Goal: Navigation & Orientation: Understand site structure

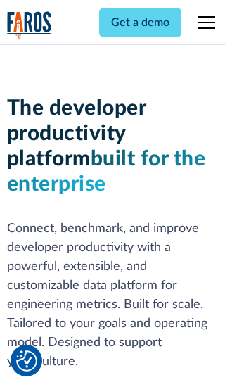
scroll to position [213, 0]
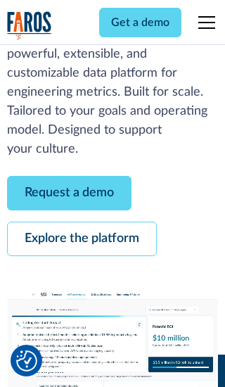
click at [69, 193] on link "Request a demo" at bounding box center [69, 193] width 125 height 35
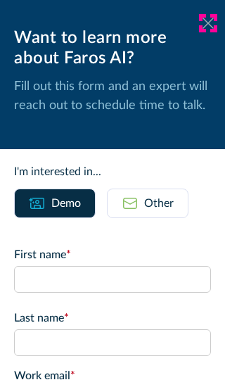
click at [208, 23] on icon at bounding box center [208, 23] width 11 height 11
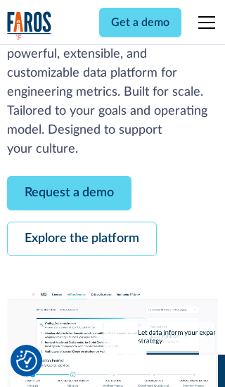
scroll to position [258, 0]
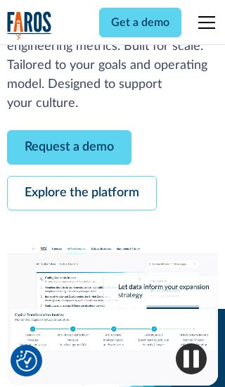
click at [82, 193] on link "Explore the platform" at bounding box center [82, 193] width 150 height 35
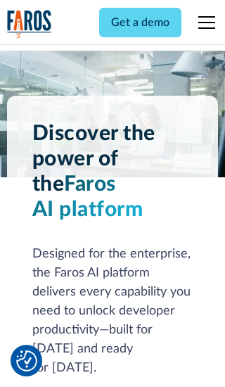
scroll to position [10582, 0]
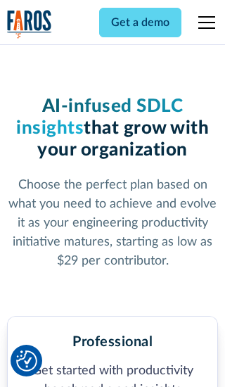
scroll to position [2188, 0]
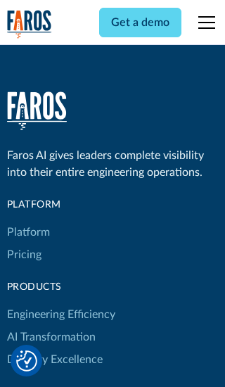
click at [27, 221] on link "Platform" at bounding box center [28, 232] width 43 height 23
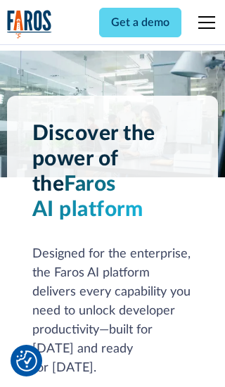
scroll to position [11034, 0]
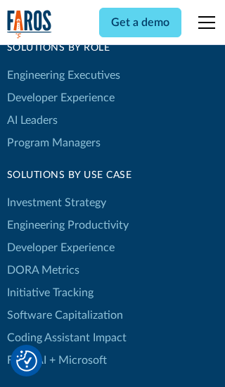
click at [42, 259] on link "DORA Metrics" at bounding box center [43, 270] width 73 height 23
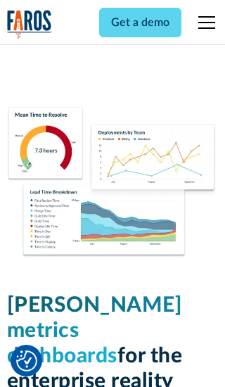
scroll to position [6171, 0]
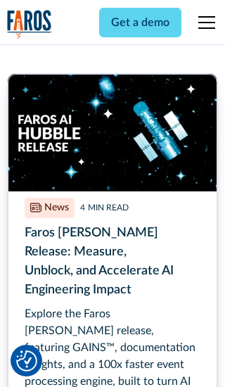
scroll to position [6369, 0]
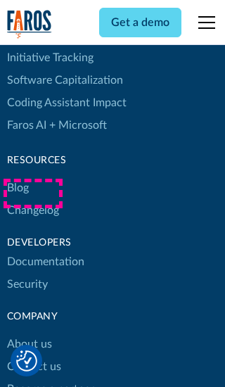
click at [32, 199] on link "Changelog" at bounding box center [33, 210] width 52 height 23
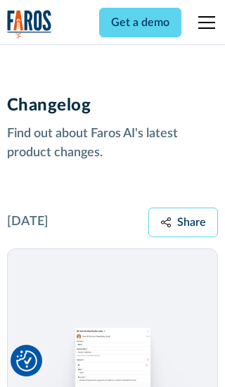
scroll to position [17012, 0]
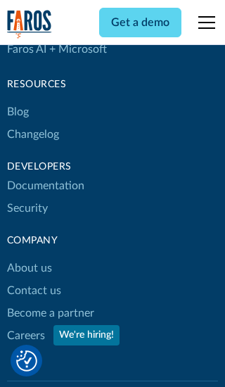
click at [29, 257] on link "About us" at bounding box center [29, 268] width 45 height 23
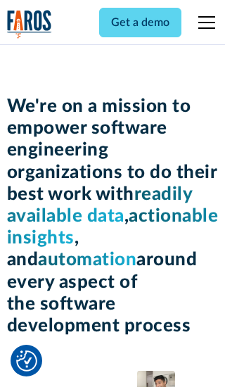
scroll to position [4861, 0]
